Goal: Information Seeking & Learning: Learn about a topic

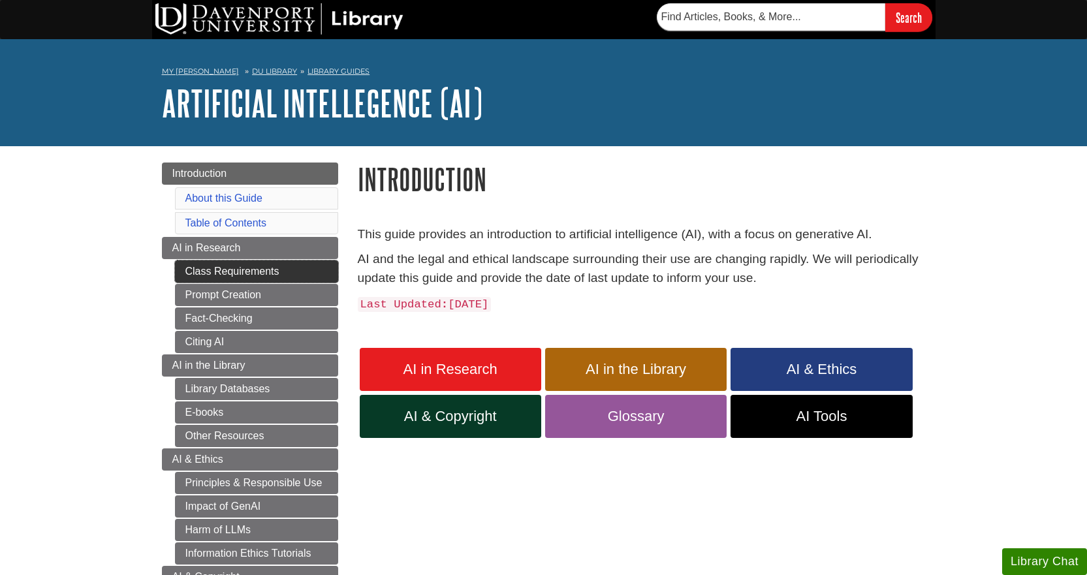
click at [226, 274] on link "Class Requirements" at bounding box center [256, 272] width 163 height 22
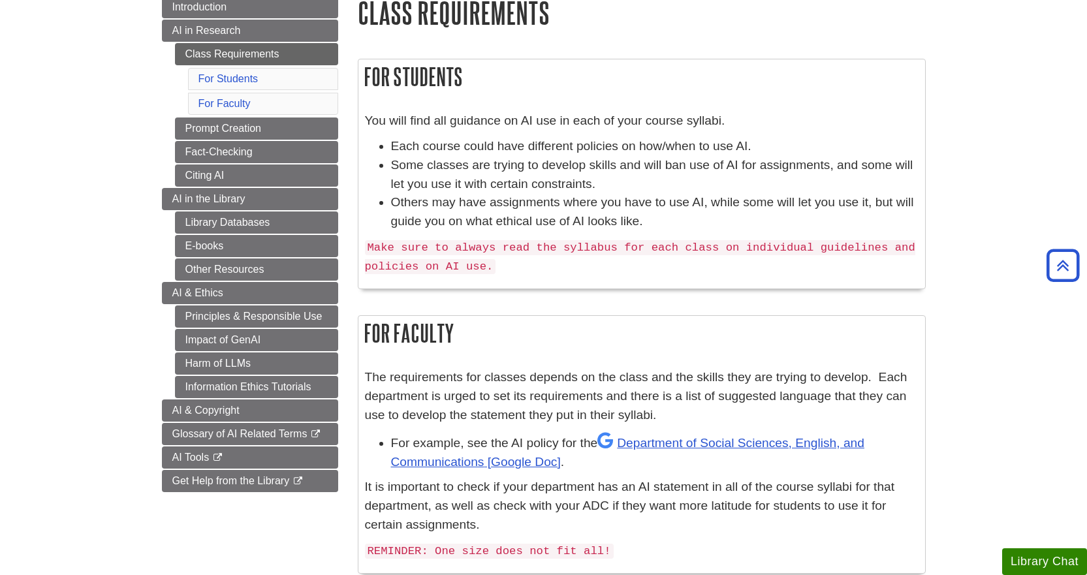
scroll to position [131, 0]
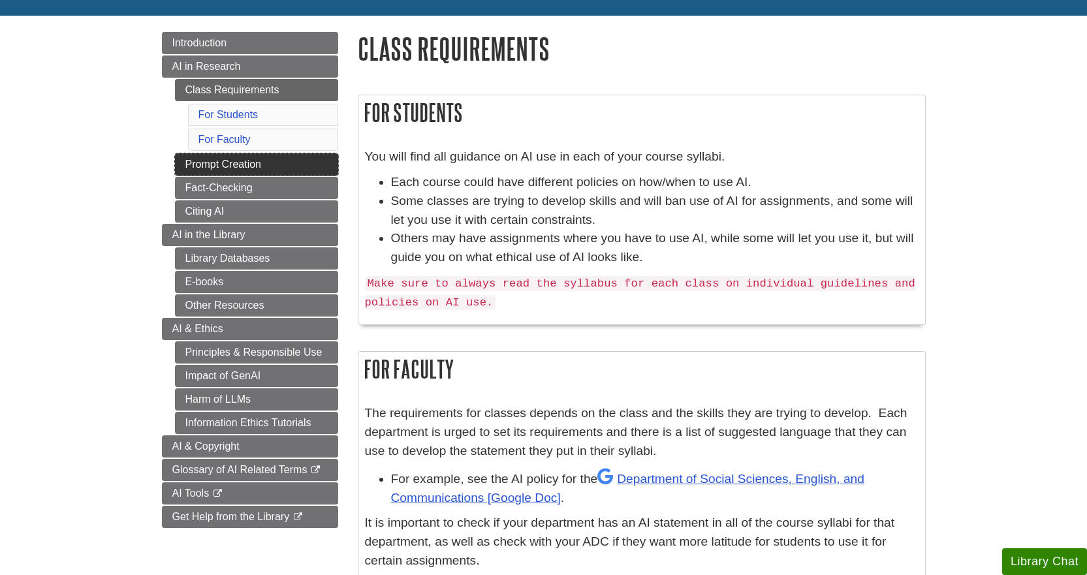
click at [218, 166] on link "Prompt Creation" at bounding box center [256, 164] width 163 height 22
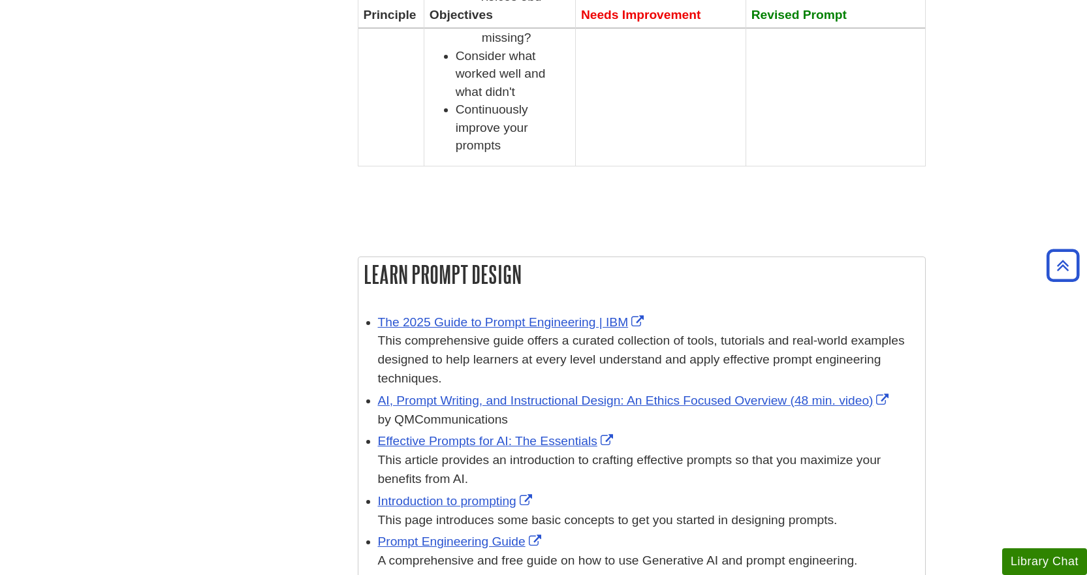
scroll to position [1698, 0]
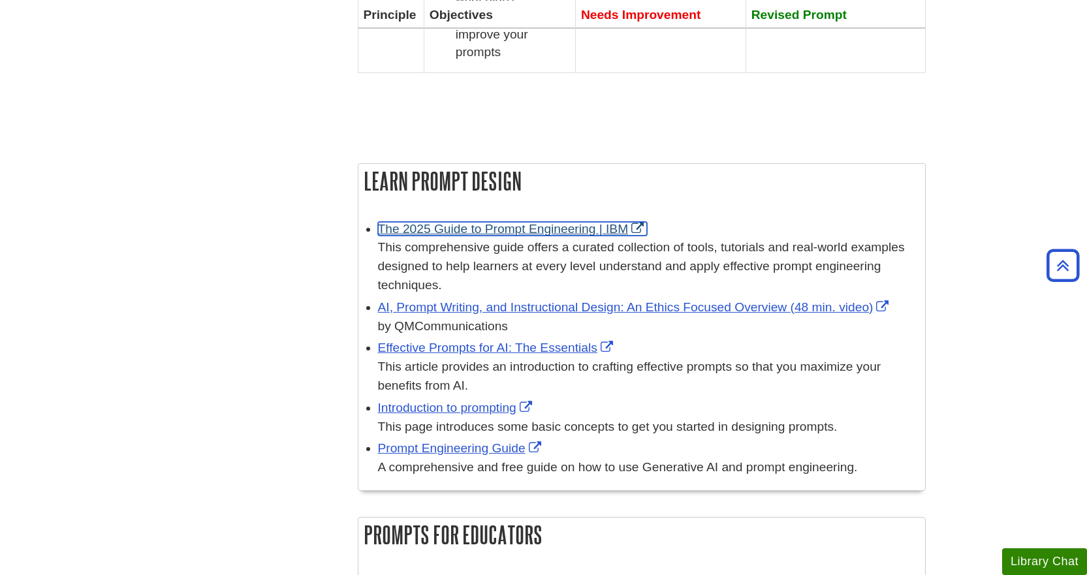
click at [578, 222] on link "The 2025 Guide to Prompt Engineering | IBM" at bounding box center [513, 229] width 270 height 14
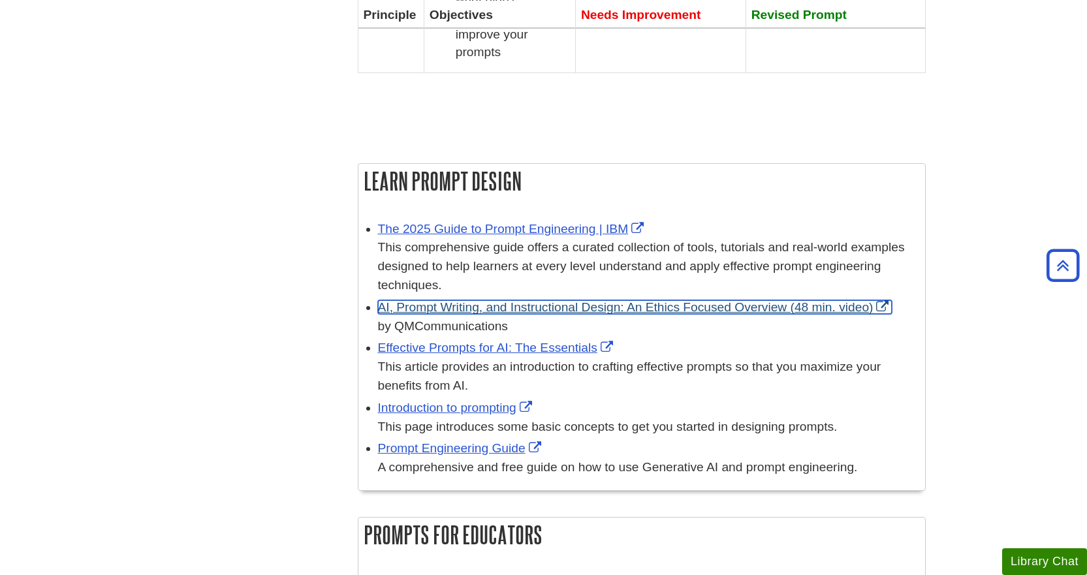
click at [458, 300] on link "AI, Prompt Writing, and Instructional Design: An Ethics Focused Overview (48 mi…" at bounding box center [635, 307] width 515 height 14
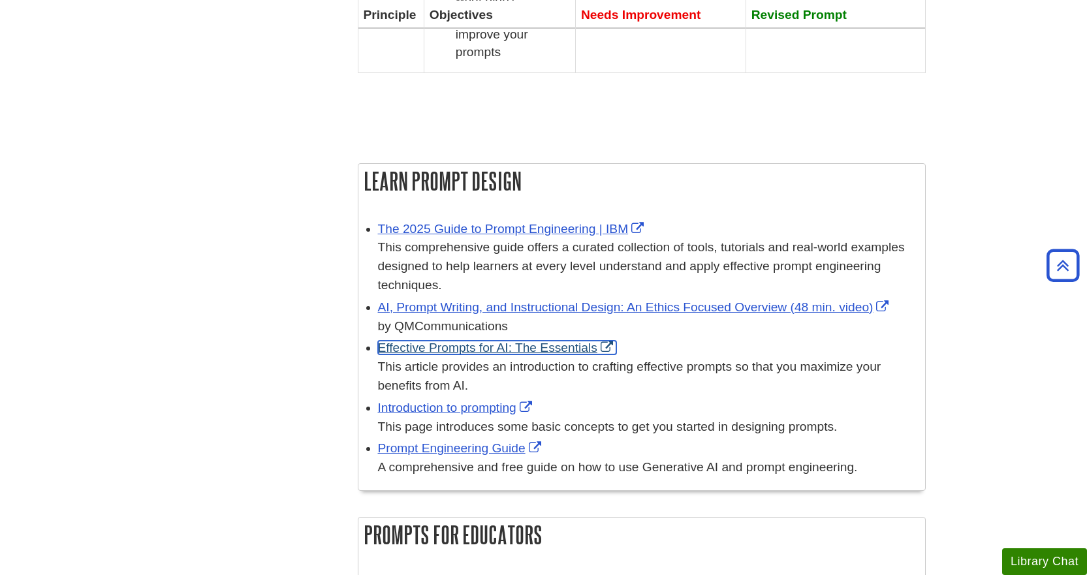
click at [437, 341] on link "Effective Prompts for AI: The Essentials" at bounding box center [497, 348] width 238 height 14
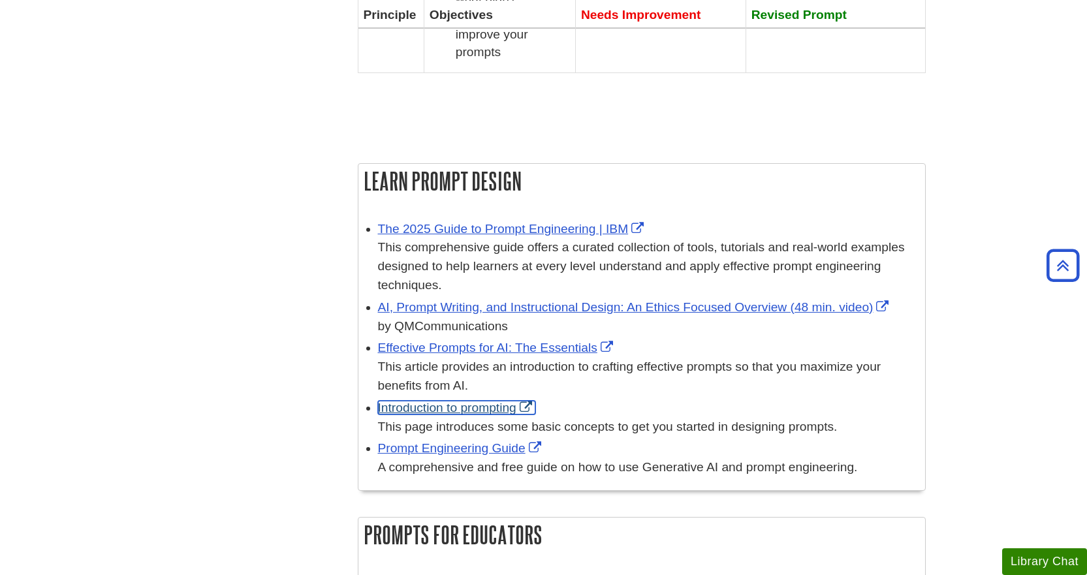
click at [445, 401] on link "Introduction to prompting" at bounding box center [456, 408] width 157 height 14
click at [466, 441] on link "Prompt Engineering Guide" at bounding box center [461, 448] width 167 height 14
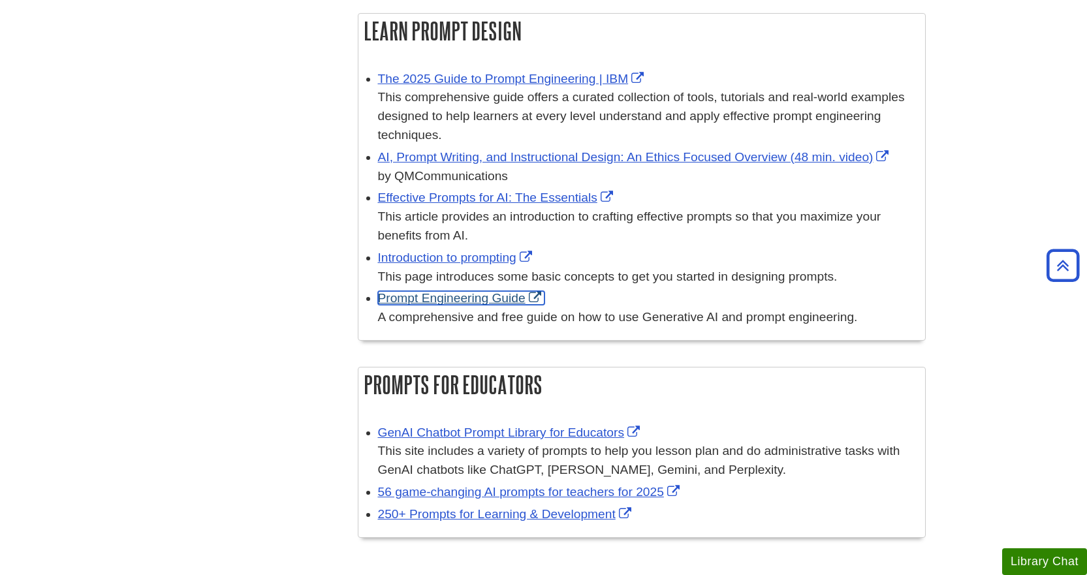
scroll to position [1959, 0]
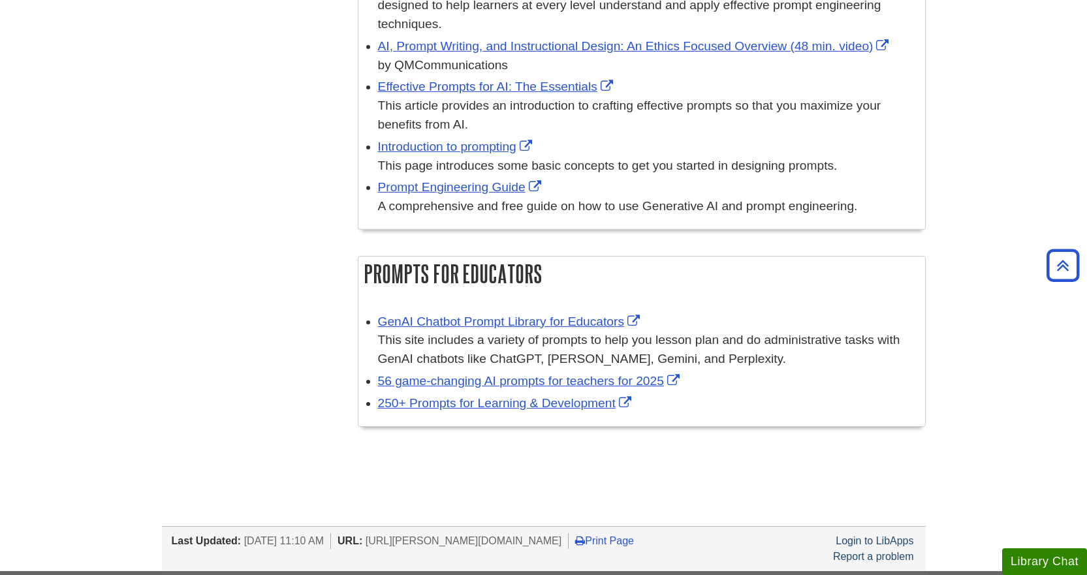
click at [543, 313] on div "GenAI Chatbot Prompt Library for Educators This site includes a variety of prom…" at bounding box center [648, 341] width 541 height 56
click at [545, 315] on link "GenAI Chatbot Prompt Library for Educators" at bounding box center [511, 322] width 266 height 14
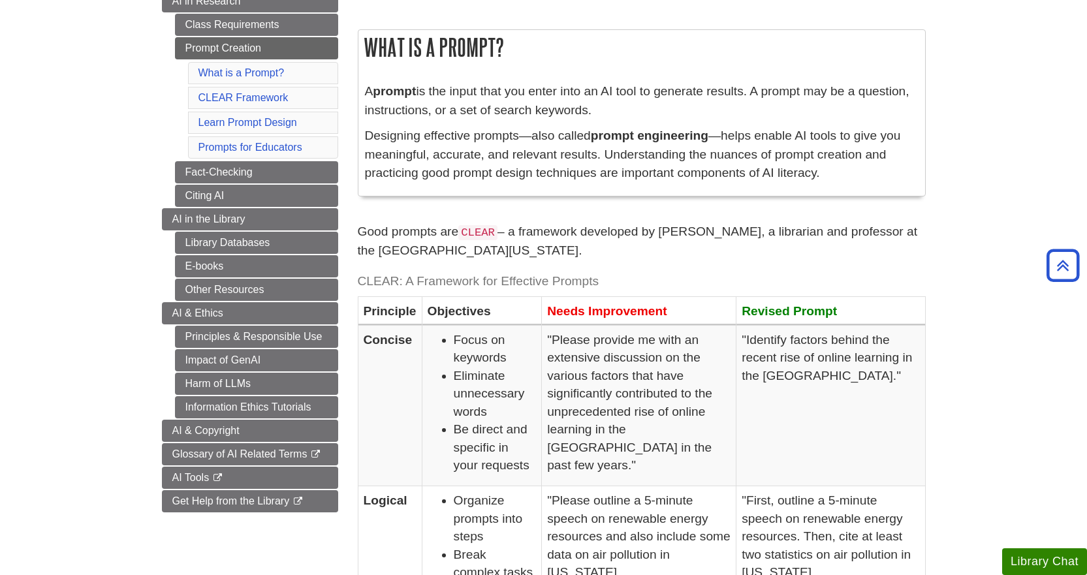
scroll to position [0, 0]
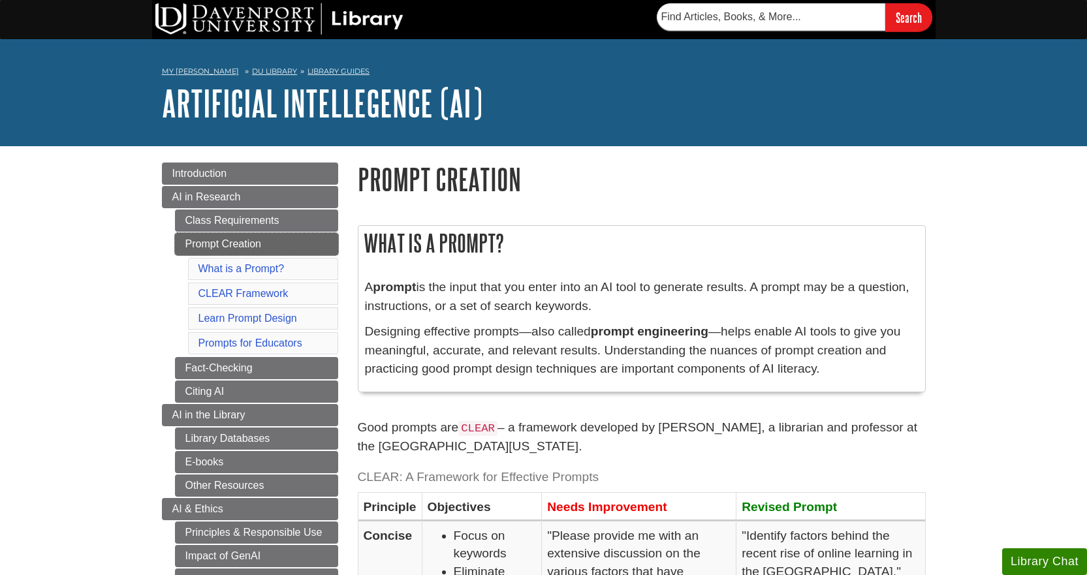
click at [259, 237] on link "Prompt Creation" at bounding box center [256, 244] width 163 height 22
click at [234, 367] on link "Fact-Checking" at bounding box center [256, 368] width 163 height 22
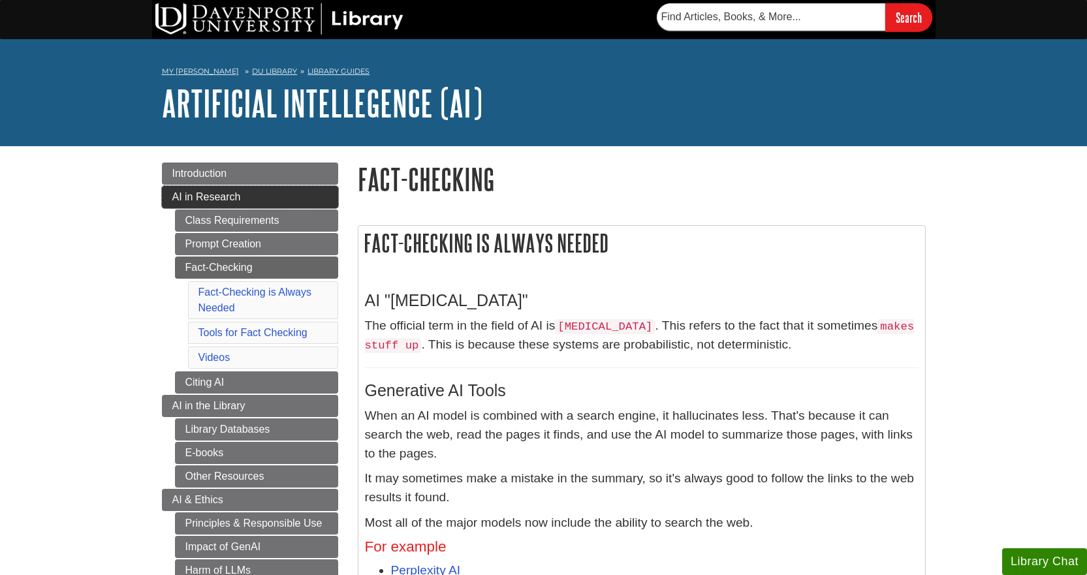
click at [197, 194] on span "AI in Research" at bounding box center [206, 196] width 69 height 11
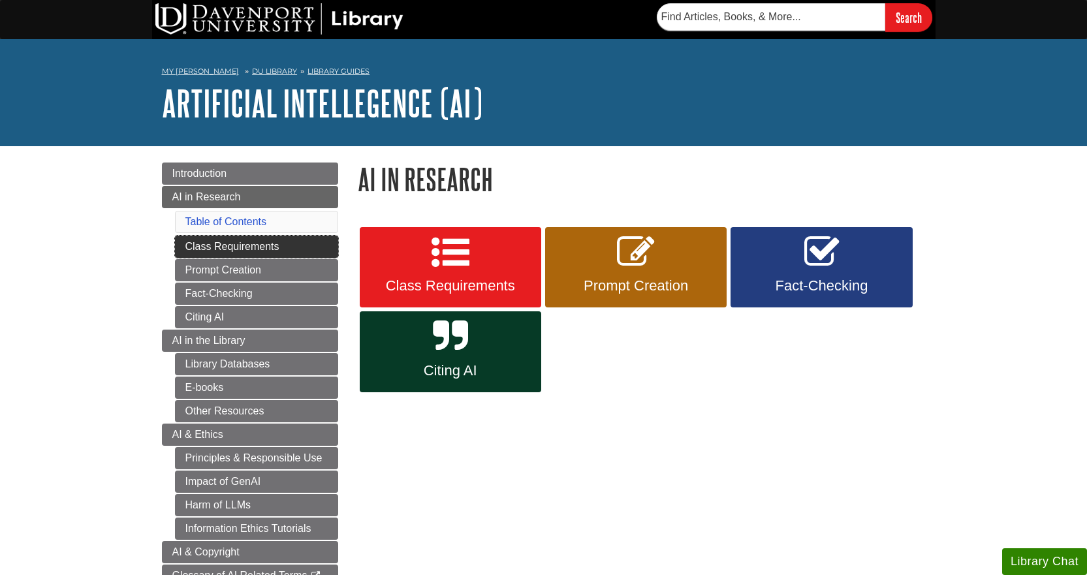
click at [239, 243] on link "Class Requirements" at bounding box center [256, 247] width 163 height 22
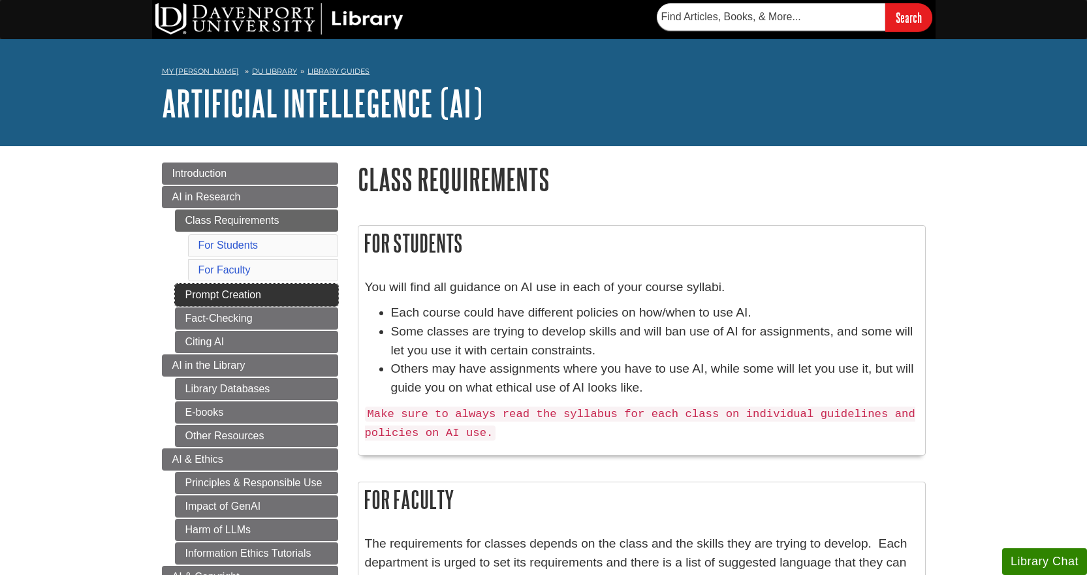
click at [251, 296] on link "Prompt Creation" at bounding box center [256, 295] width 163 height 22
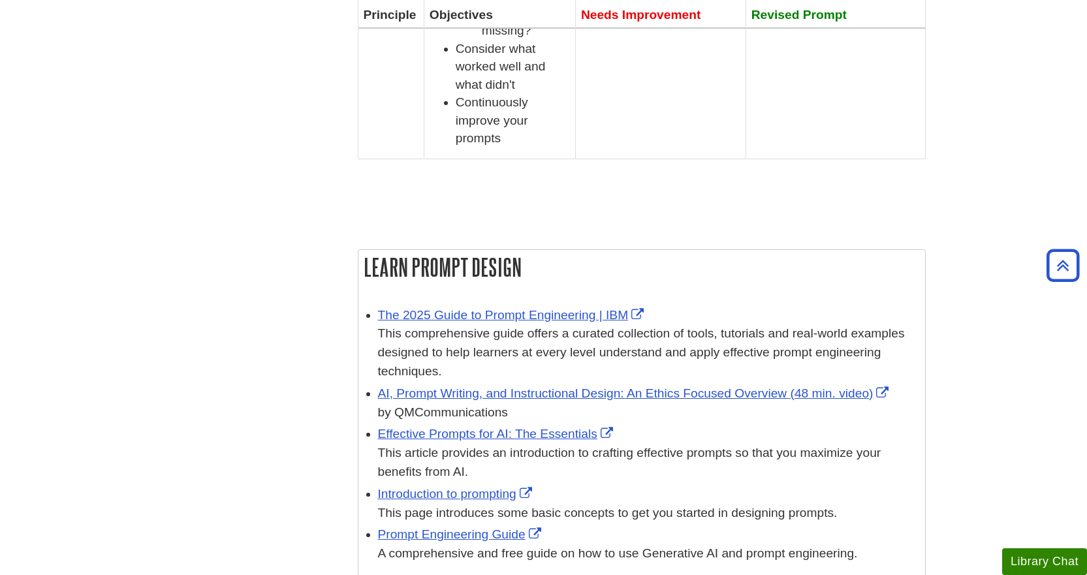
scroll to position [1698, 0]
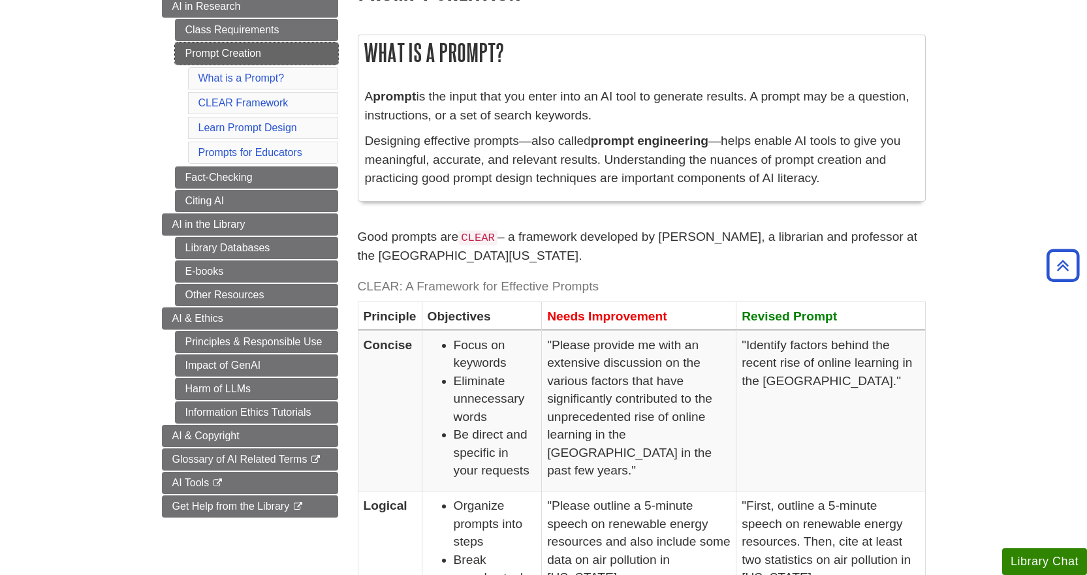
scroll to position [0, 0]
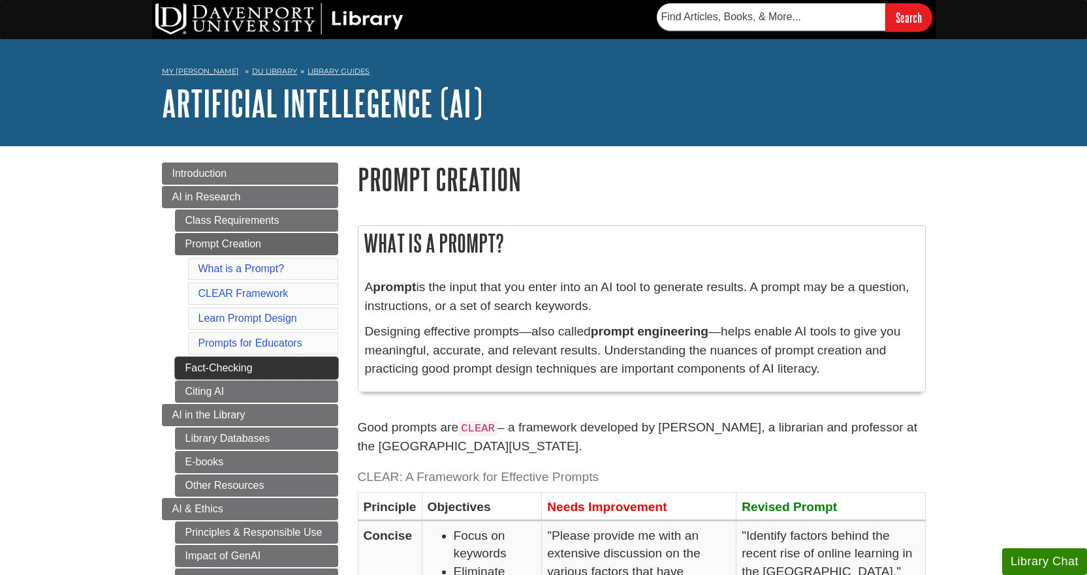
click at [258, 364] on link "Fact-Checking" at bounding box center [256, 368] width 163 height 22
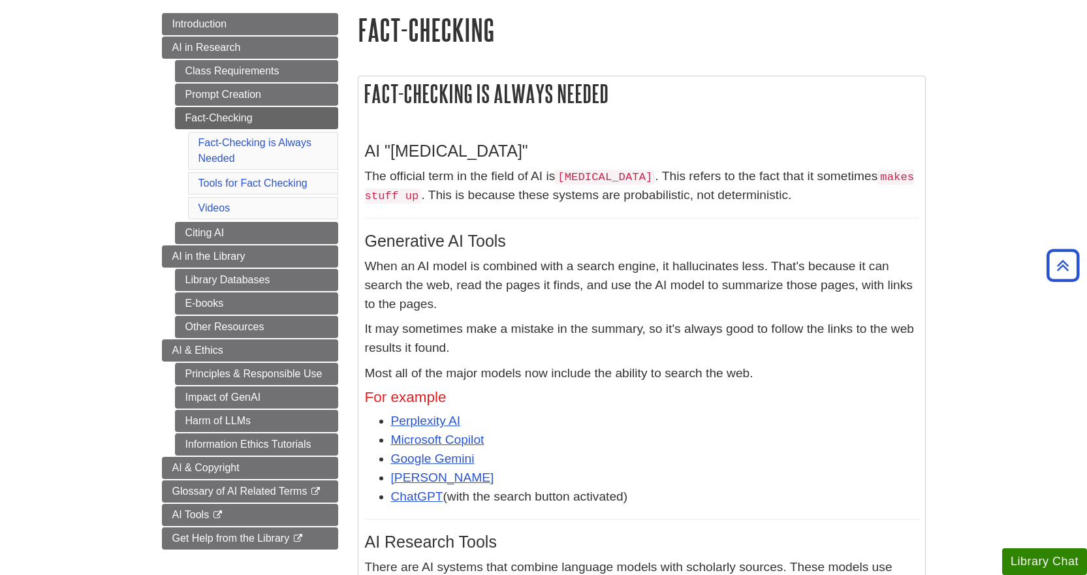
scroll to position [131, 0]
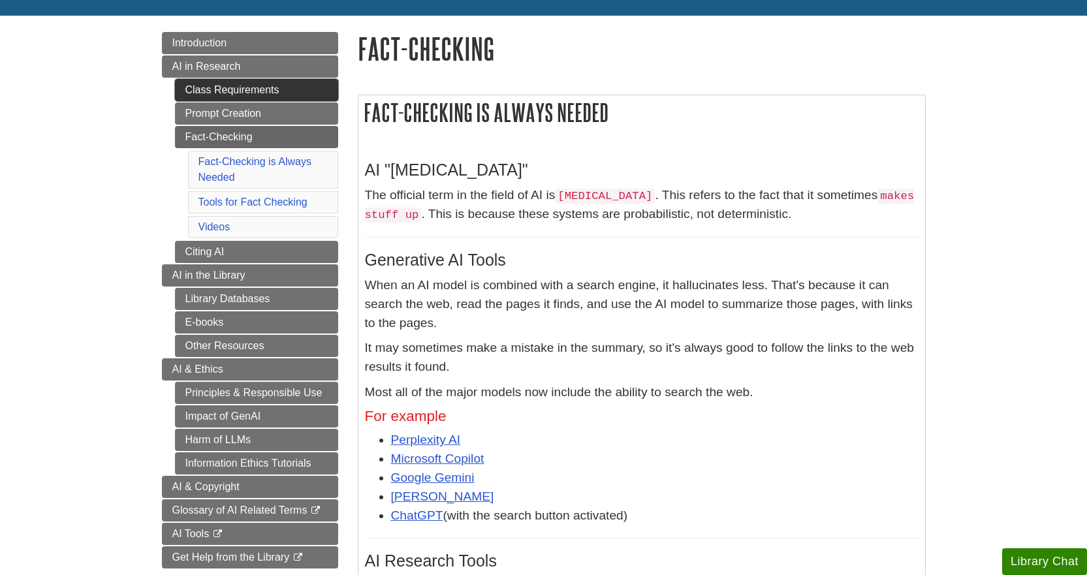
click at [231, 89] on link "Class Requirements" at bounding box center [256, 90] width 163 height 22
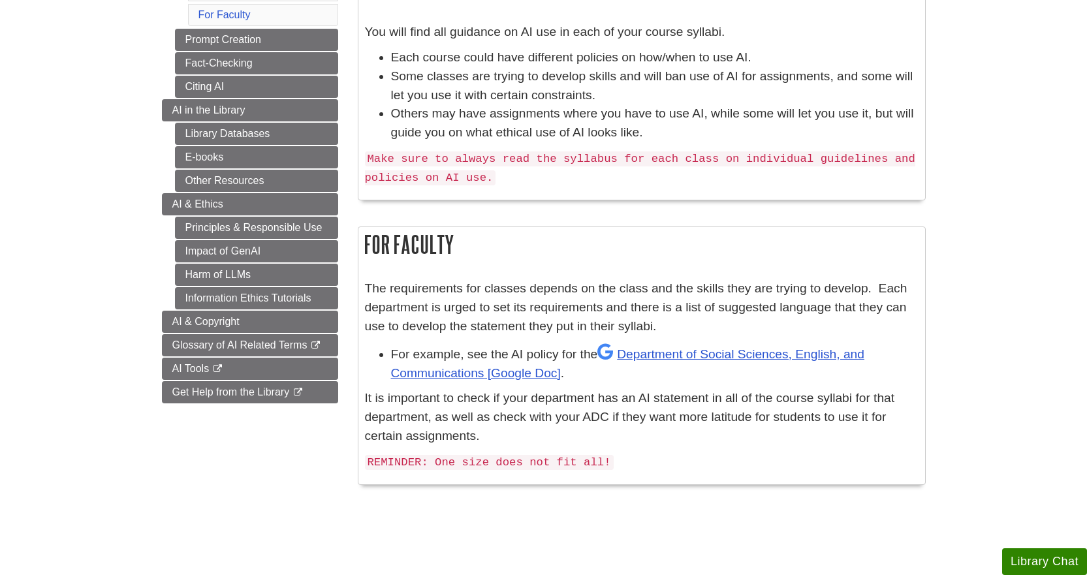
scroll to position [261, 0]
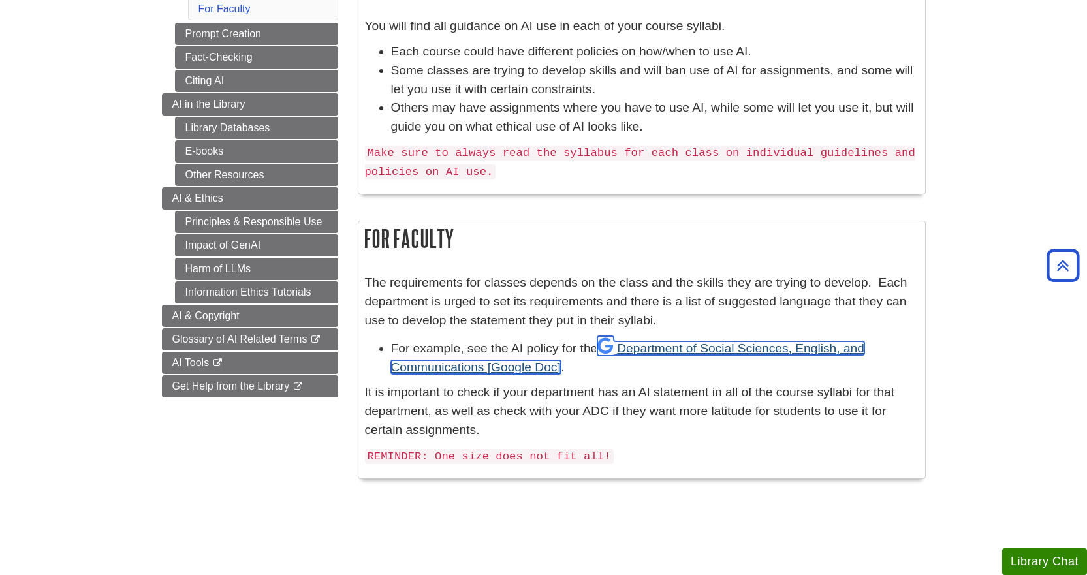
click at [640, 344] on link "Department of Social Sciences, English, and Communications" at bounding box center [627, 358] width 473 height 33
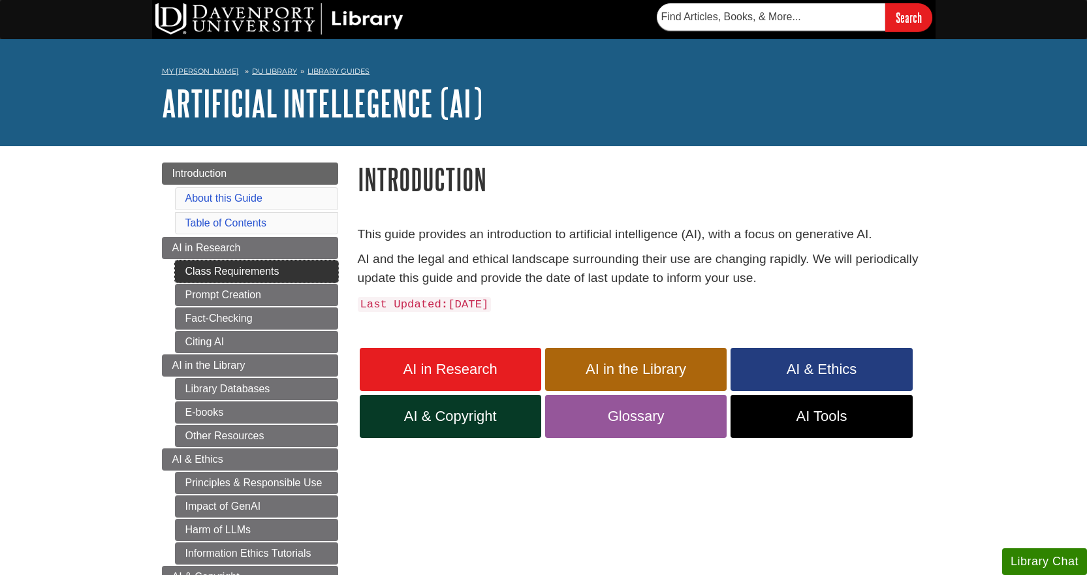
click at [236, 268] on link "Class Requirements" at bounding box center [256, 272] width 163 height 22
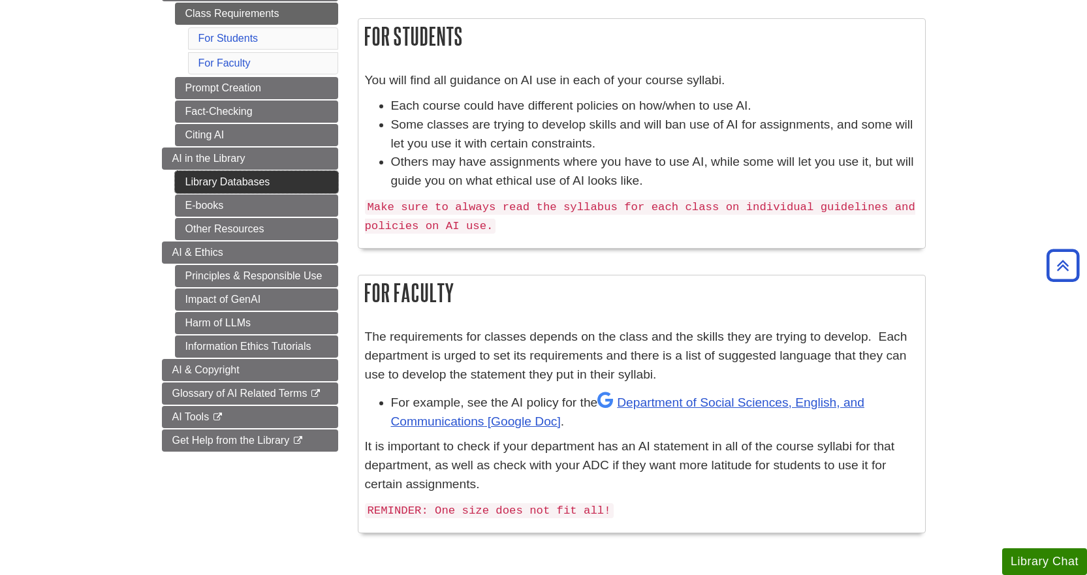
scroll to position [144, 0]
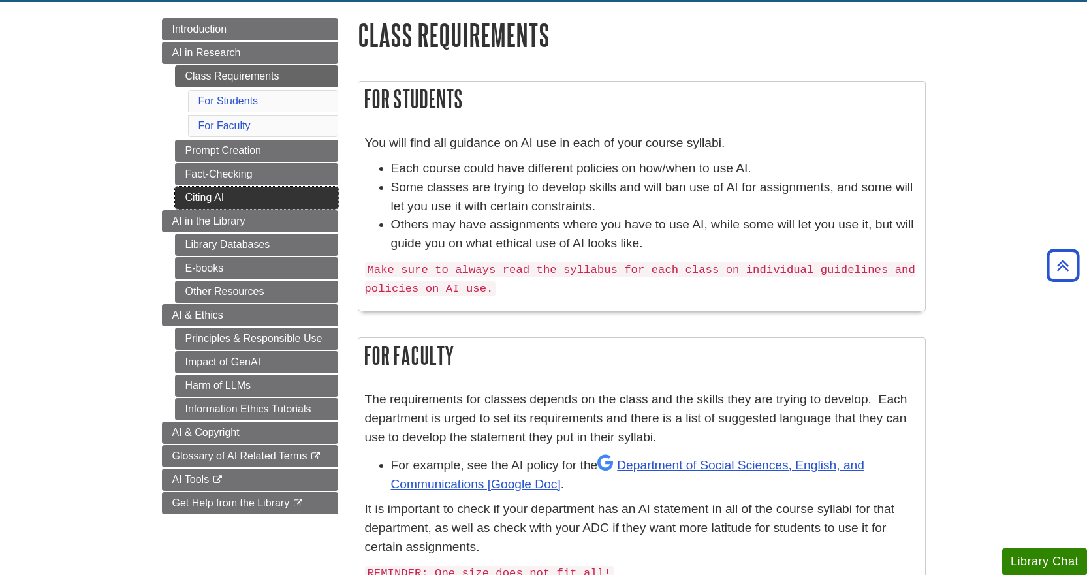
drag, startPoint x: 222, startPoint y: 194, endPoint x: 246, endPoint y: 199, distance: 24.6
click at [222, 195] on link "Citing AI" at bounding box center [256, 198] width 163 height 22
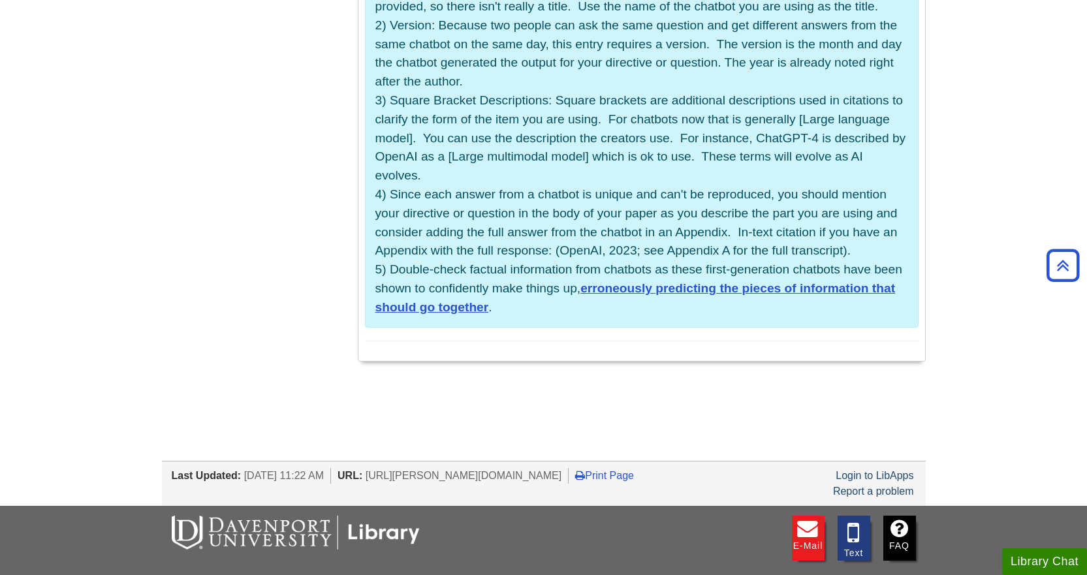
scroll to position [663, 0]
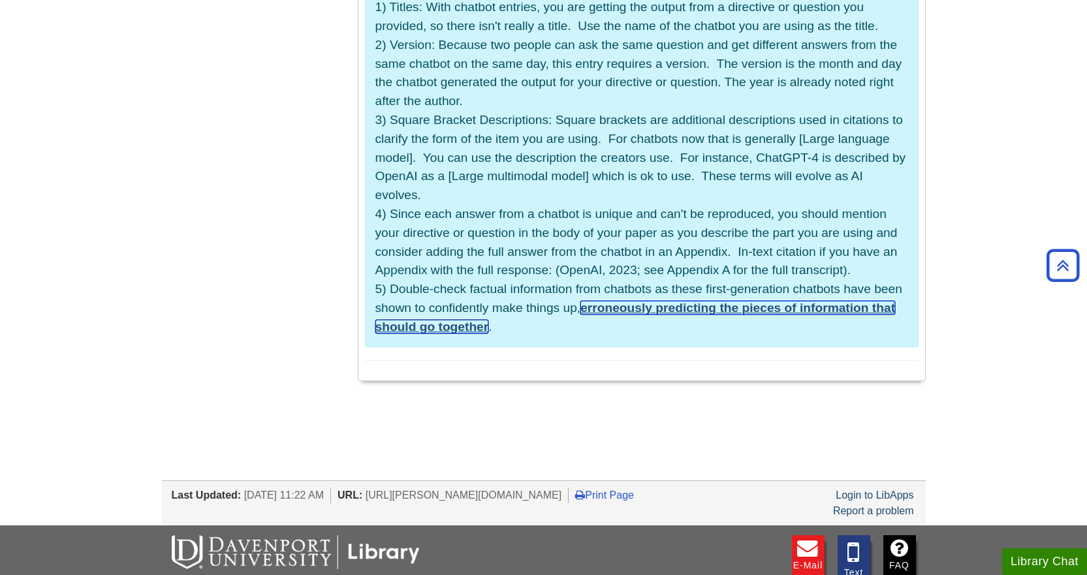
click at [628, 328] on link "erroneously predicting the pieces of information that should go together" at bounding box center [635, 317] width 520 height 33
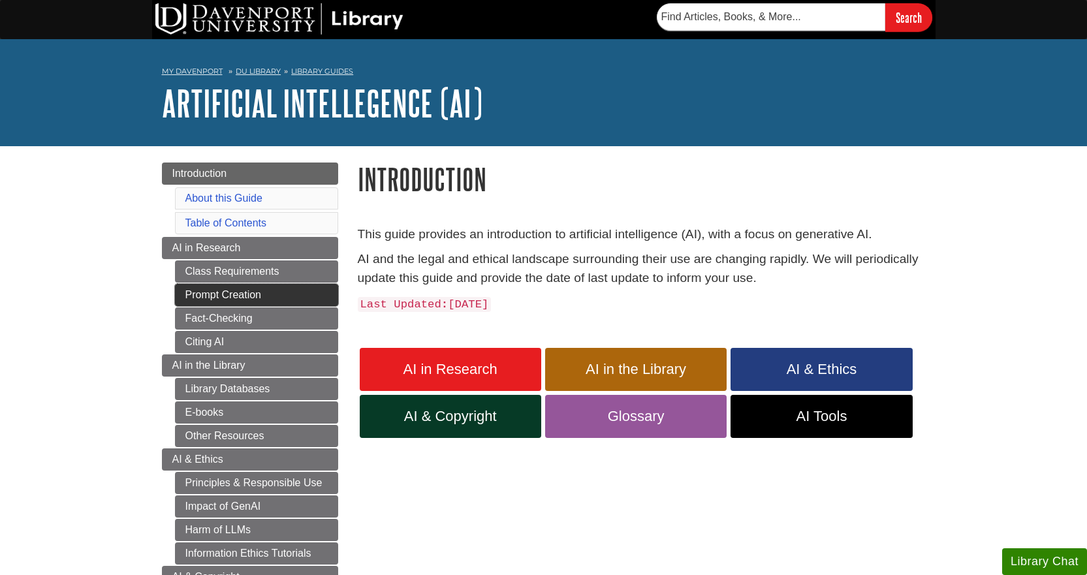
click at [235, 298] on link "Prompt Creation" at bounding box center [256, 295] width 163 height 22
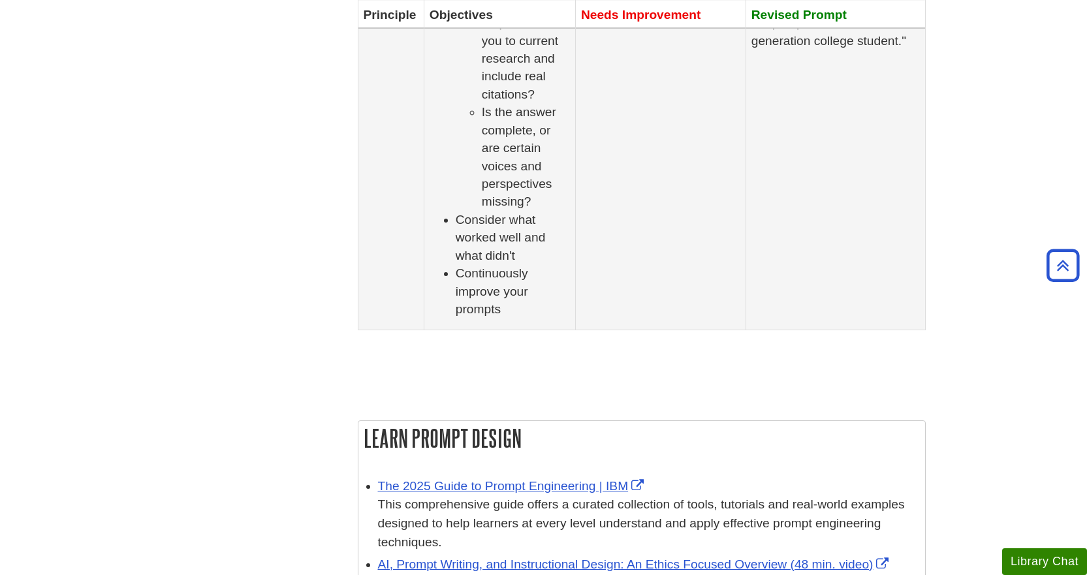
scroll to position [1567, 0]
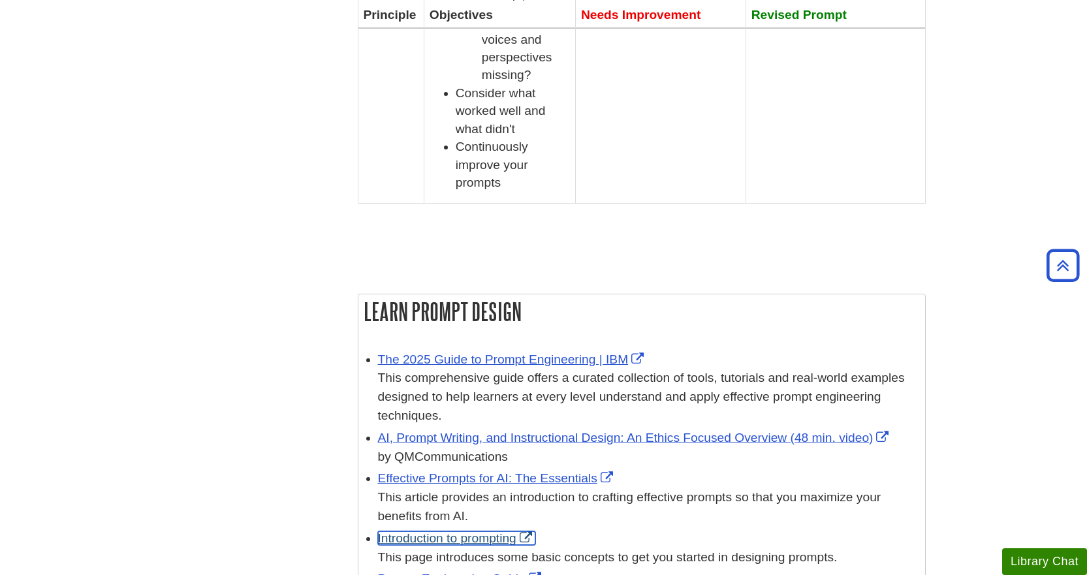
click at [442, 532] on link "Introduction to prompting" at bounding box center [456, 539] width 157 height 14
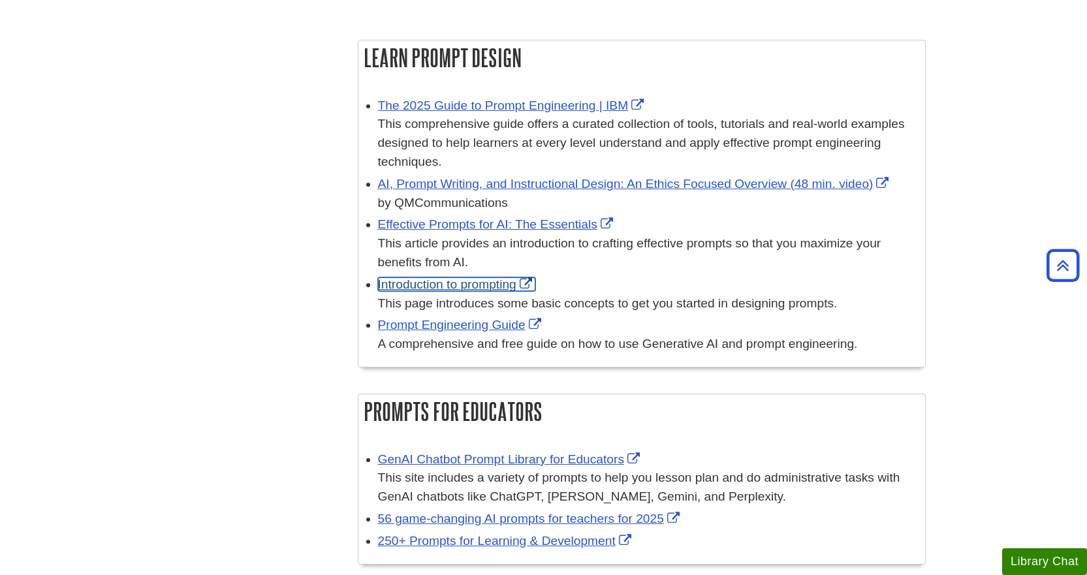
scroll to position [1828, 0]
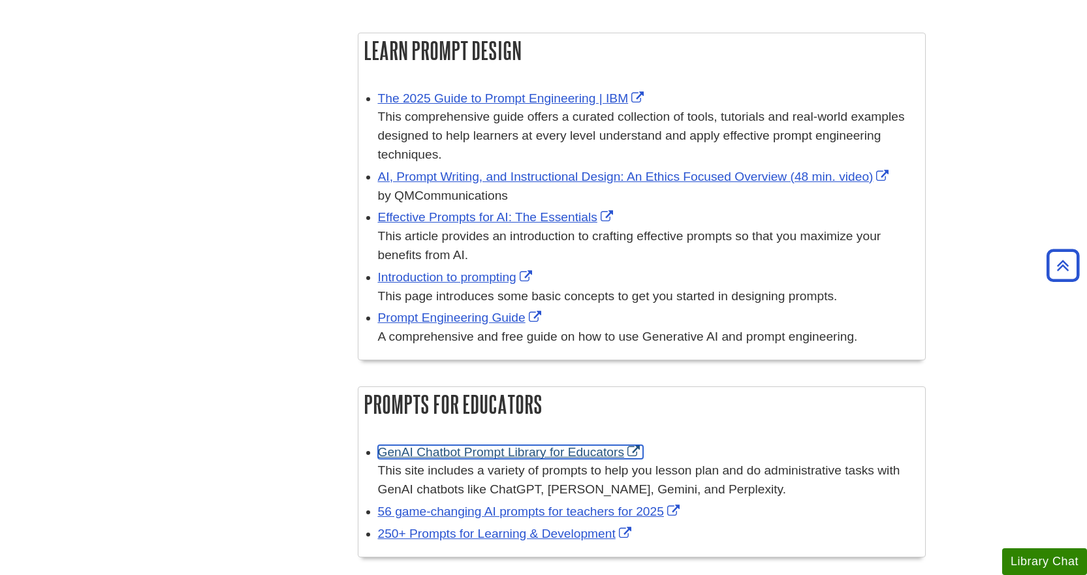
click at [492, 445] on link "GenAI Chatbot Prompt Library for Educators" at bounding box center [511, 452] width 266 height 14
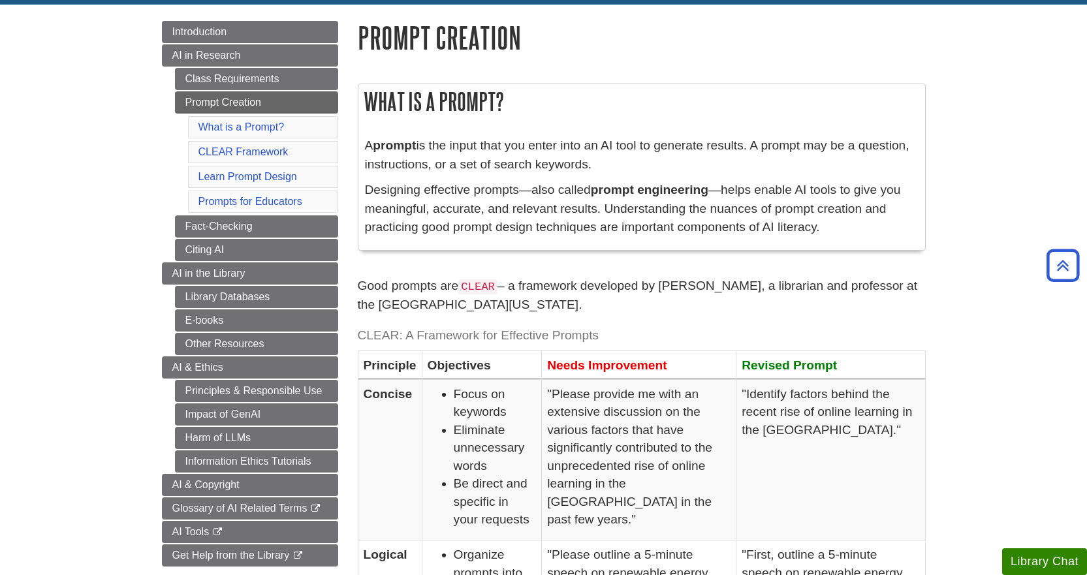
scroll to position [131, 0]
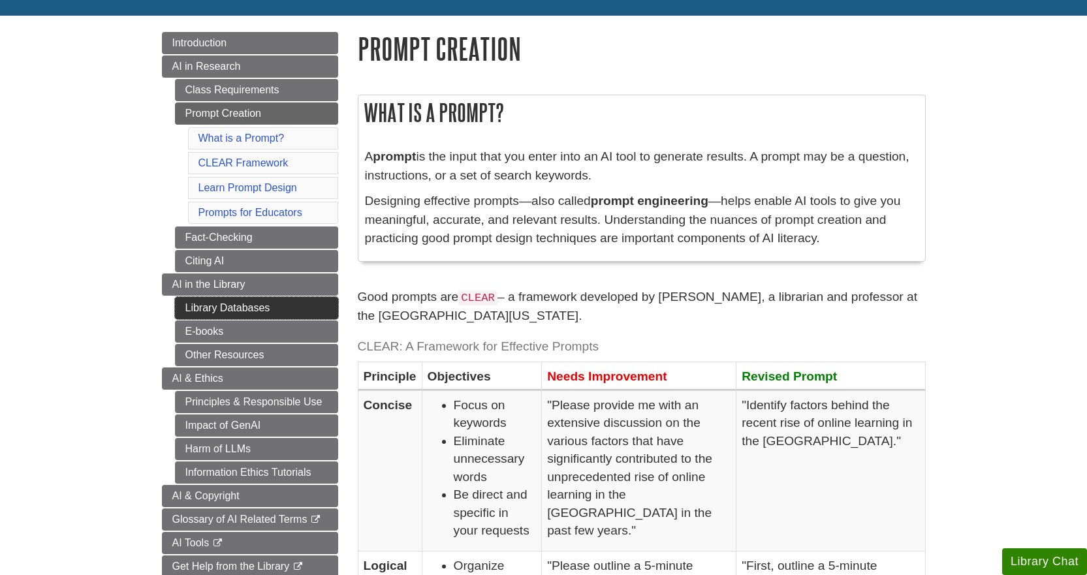
click at [234, 307] on link "Library Databases" at bounding box center [256, 308] width 163 height 22
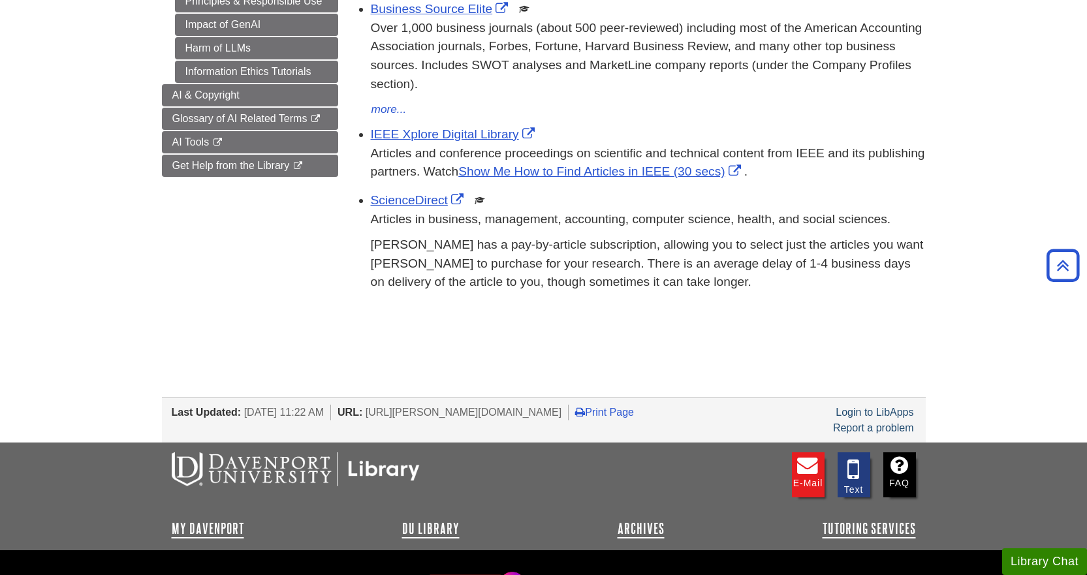
scroll to position [196, 0]
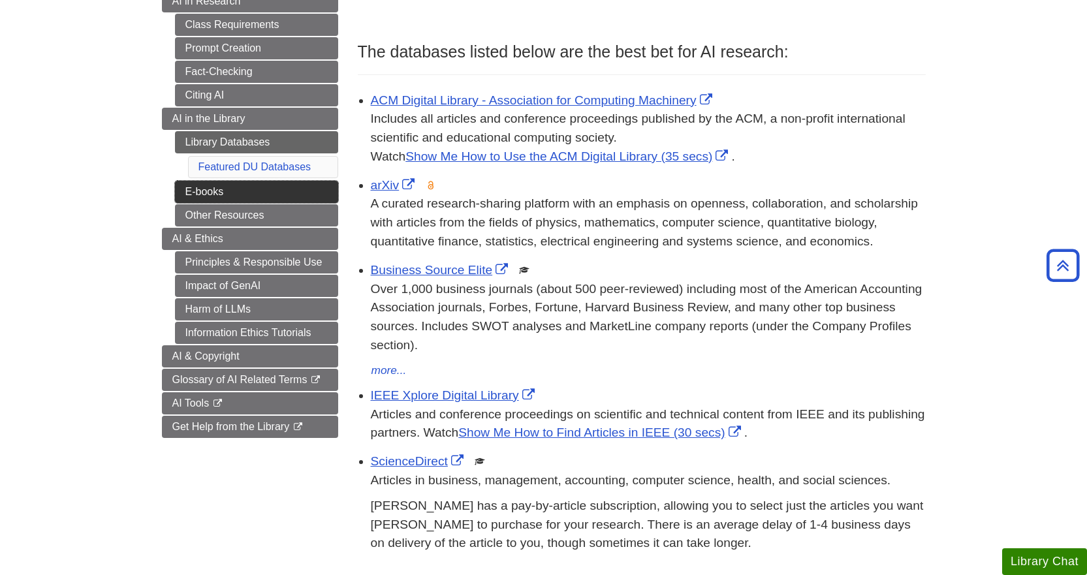
click at [211, 195] on link "E-books" at bounding box center [256, 192] width 163 height 22
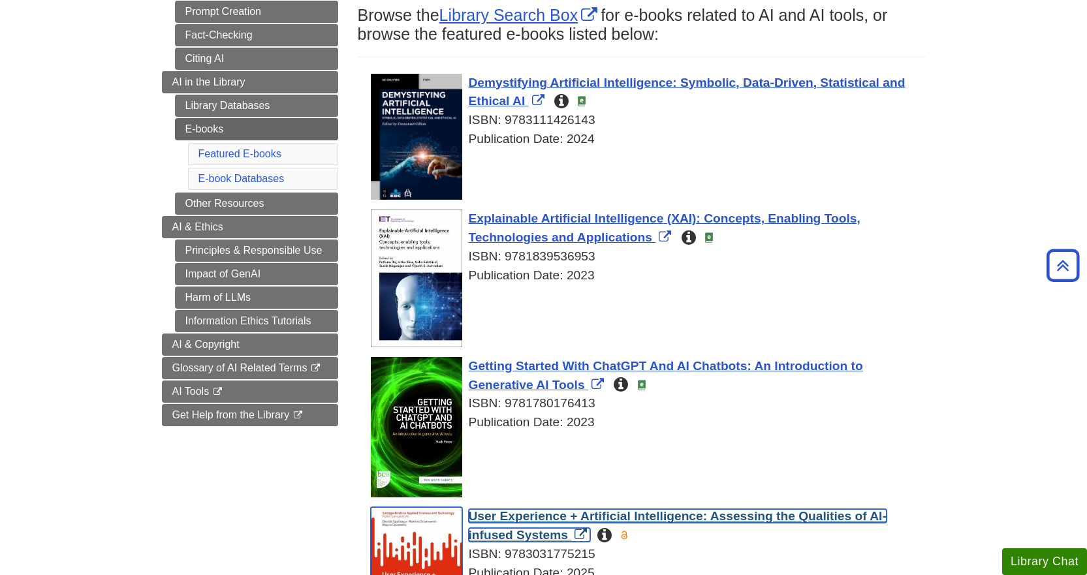
scroll to position [196, 0]
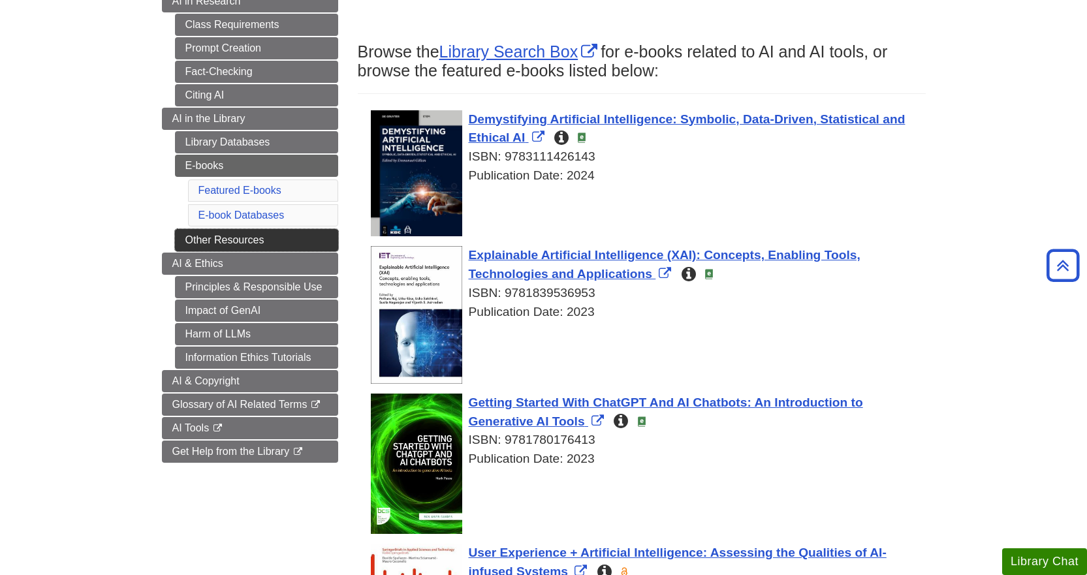
click at [253, 243] on link "Other Resources" at bounding box center [256, 240] width 163 height 22
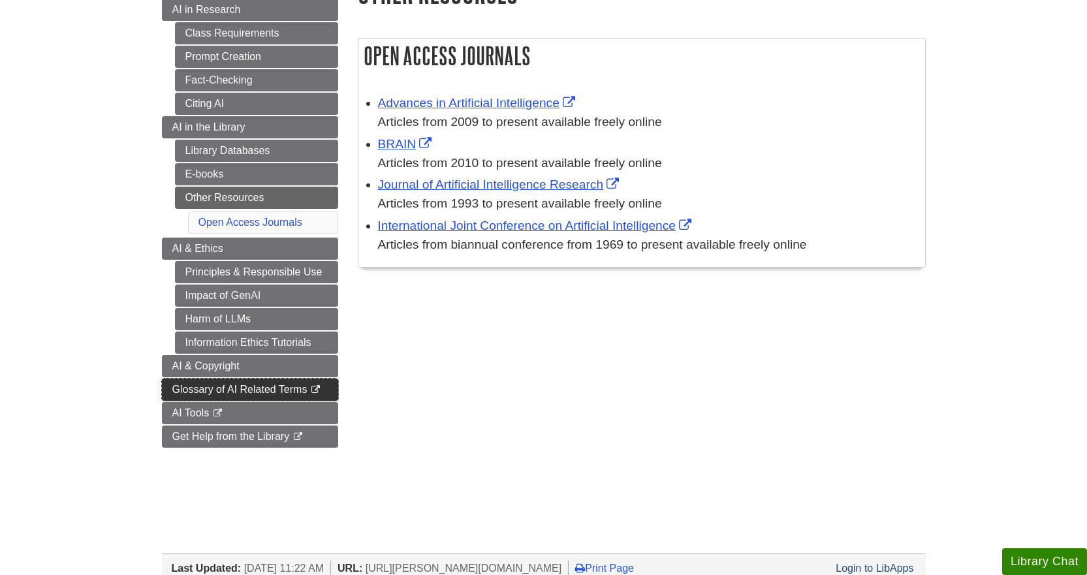
scroll to position [196, 0]
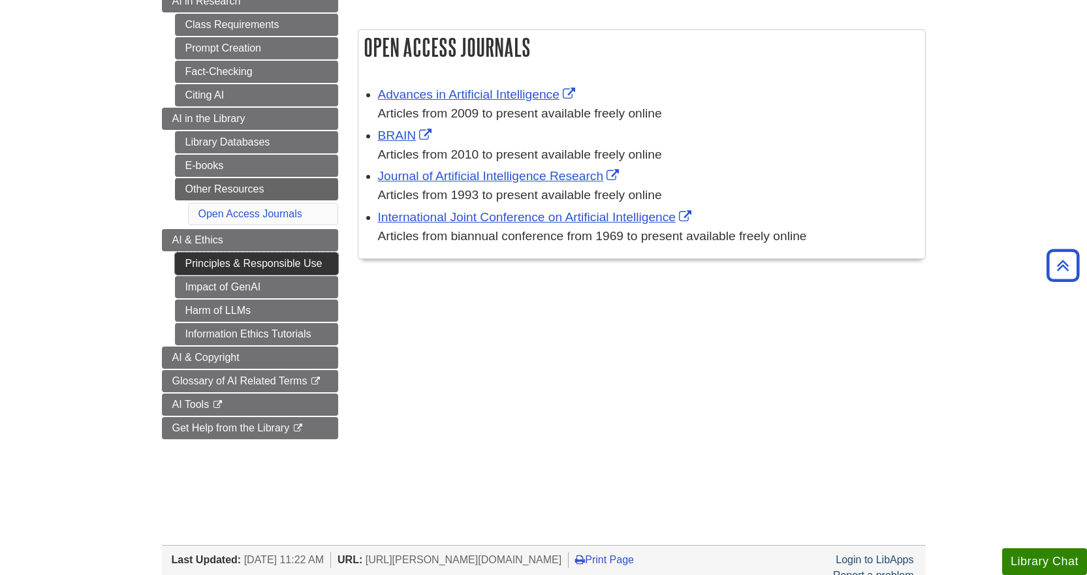
click at [242, 263] on link "Principles & Responsible Use" at bounding box center [256, 264] width 163 height 22
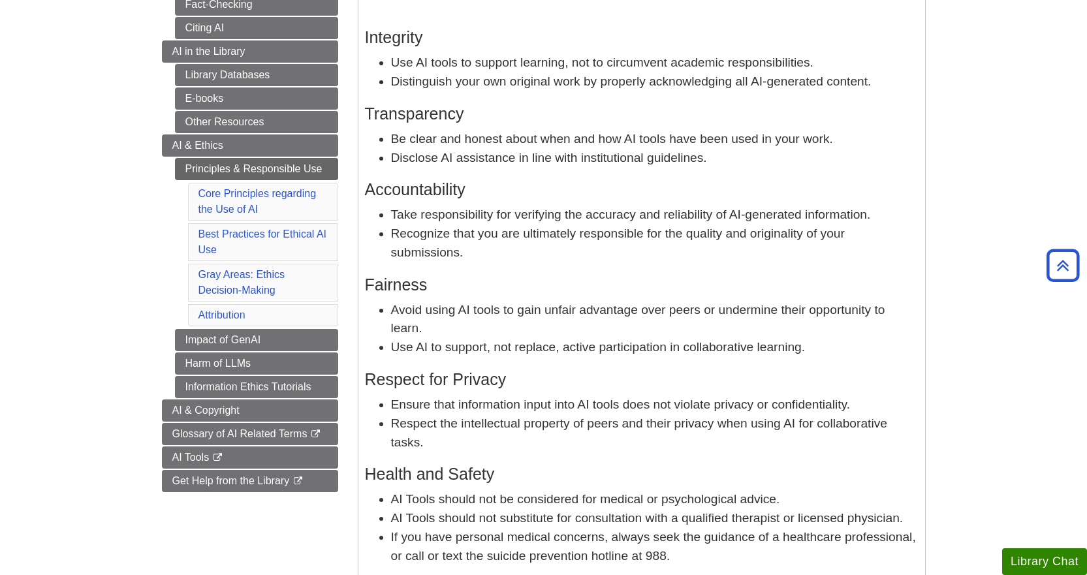
scroll to position [131, 0]
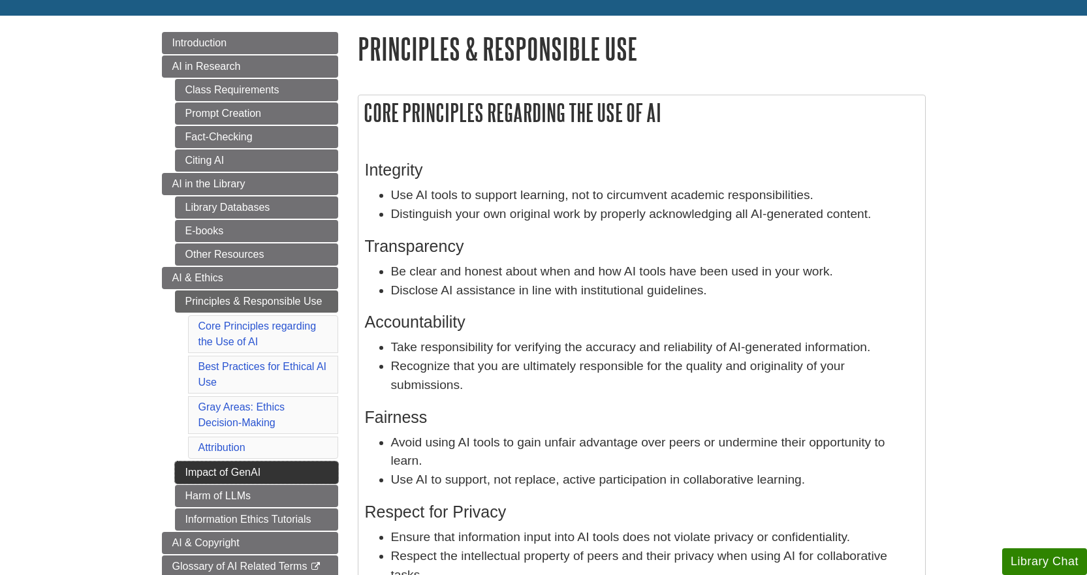
click at [231, 471] on link "Impact of GenAI" at bounding box center [256, 473] width 163 height 22
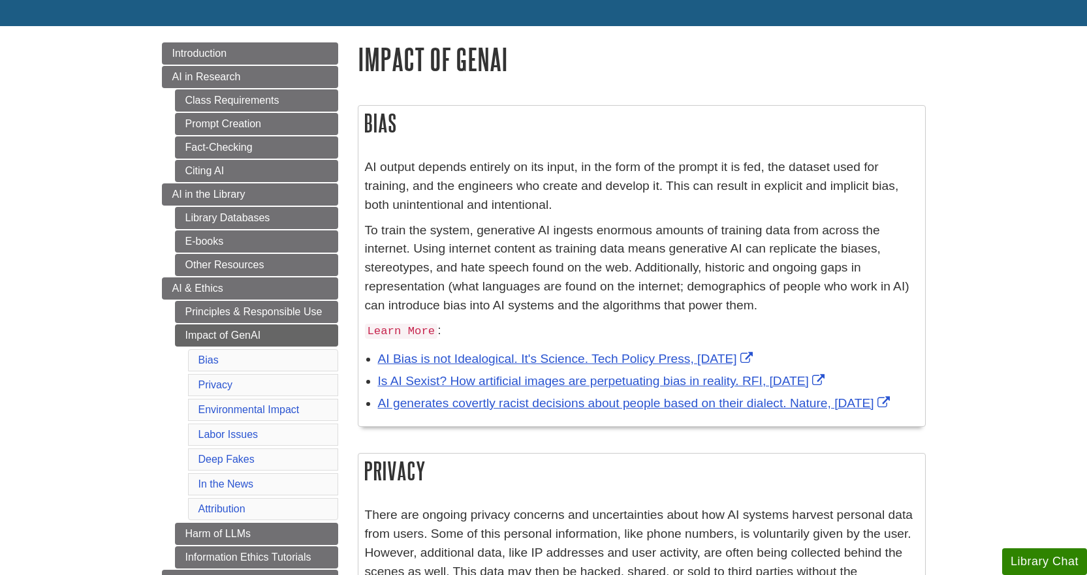
scroll to position [131, 0]
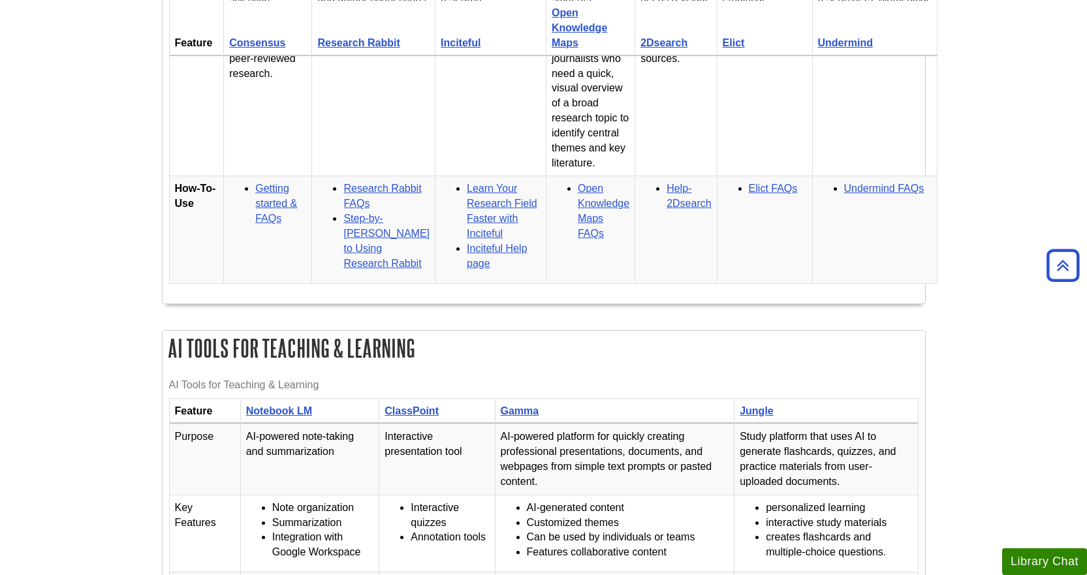
scroll to position [1828, 0]
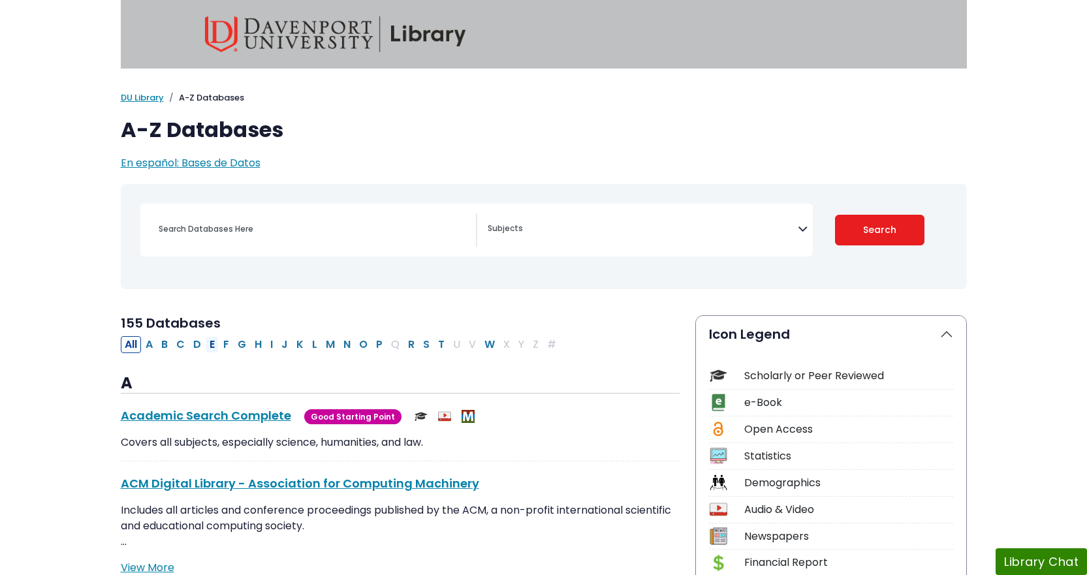
click at [212, 343] on button "E" at bounding box center [212, 344] width 13 height 17
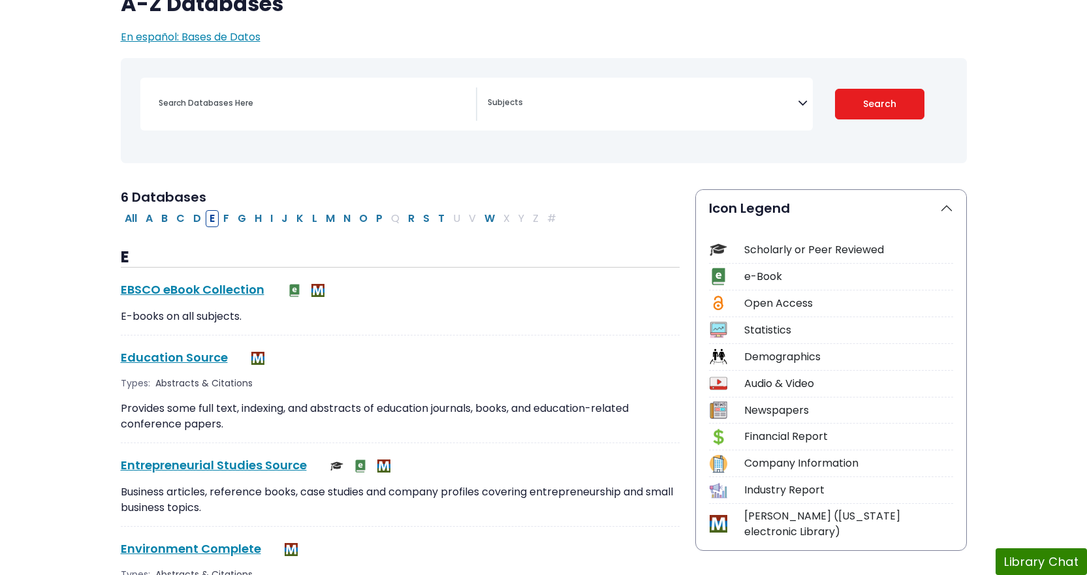
scroll to position [196, 0]
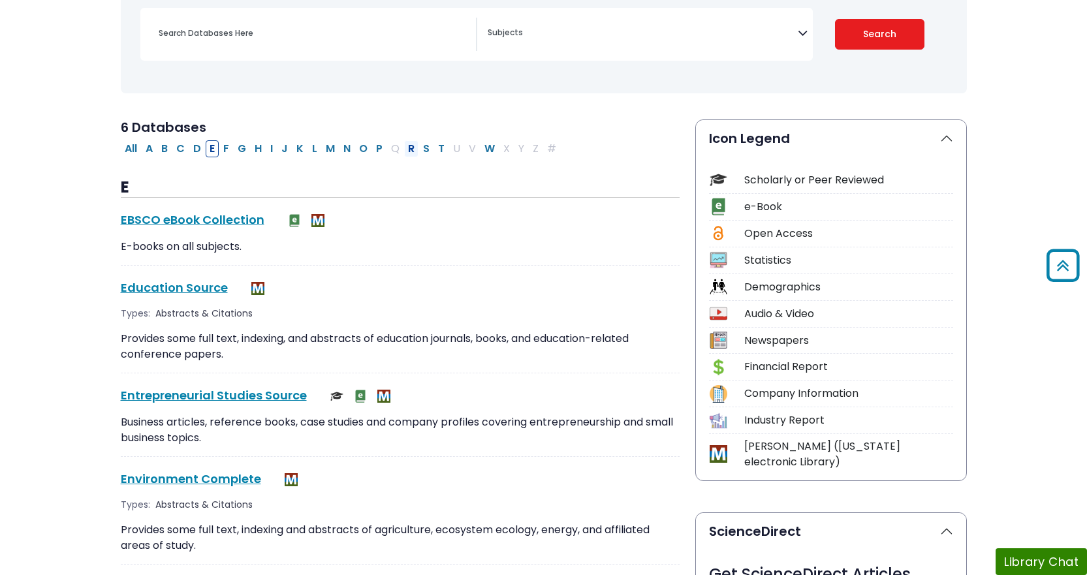
click at [412, 148] on button "R" at bounding box center [411, 148] width 14 height 17
select select "Database Subject Filter"
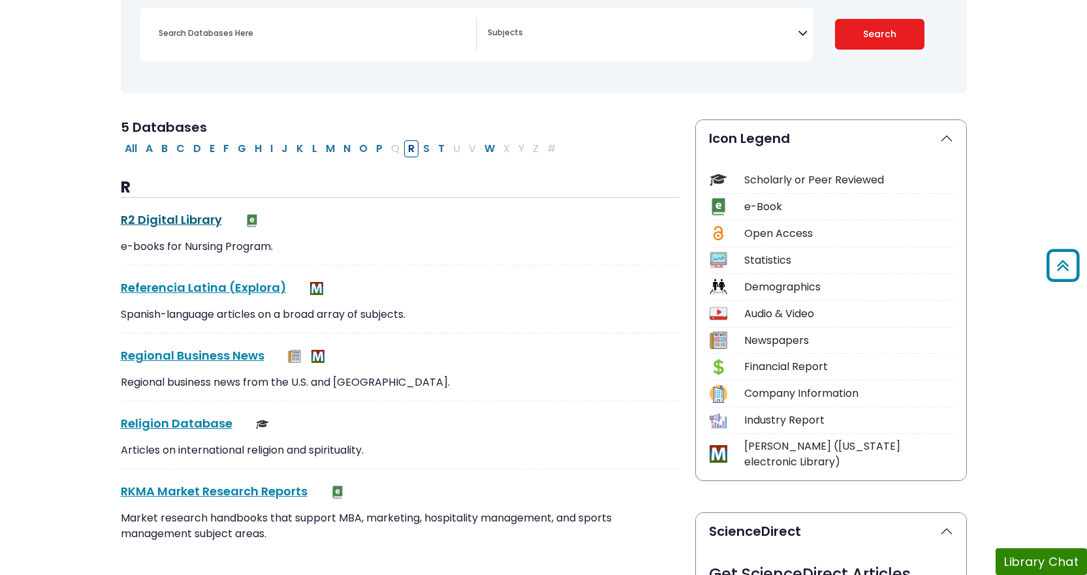
click at [158, 221] on link "R2 Digital Library This link opens in a new window" at bounding box center [171, 220] width 101 height 16
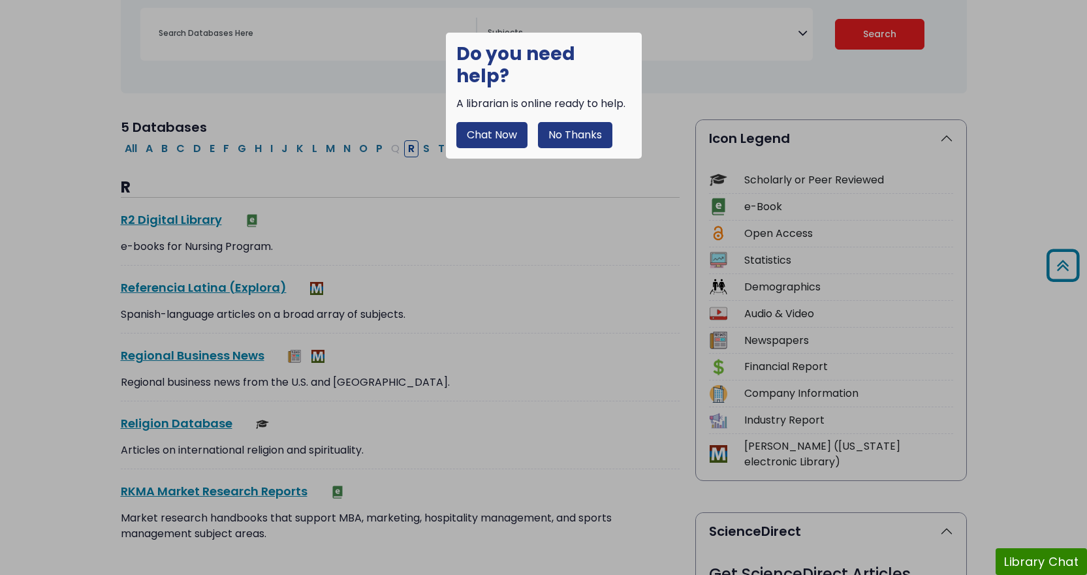
click at [575, 122] on button "No Thanks" at bounding box center [575, 135] width 74 height 26
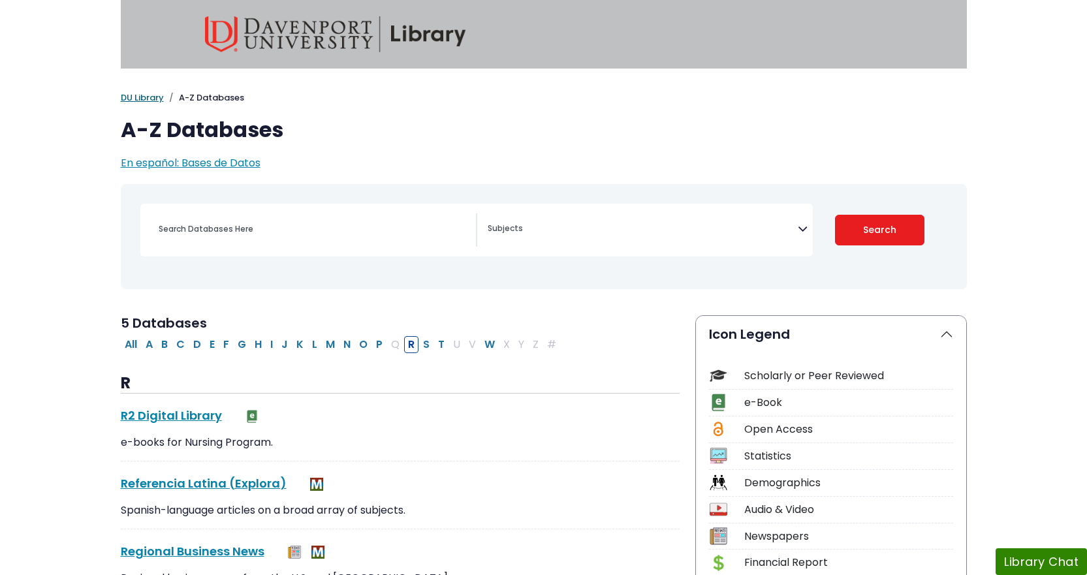
click at [148, 99] on link "DU Library" at bounding box center [142, 97] width 43 height 12
